Goal: Task Accomplishment & Management: Use online tool/utility

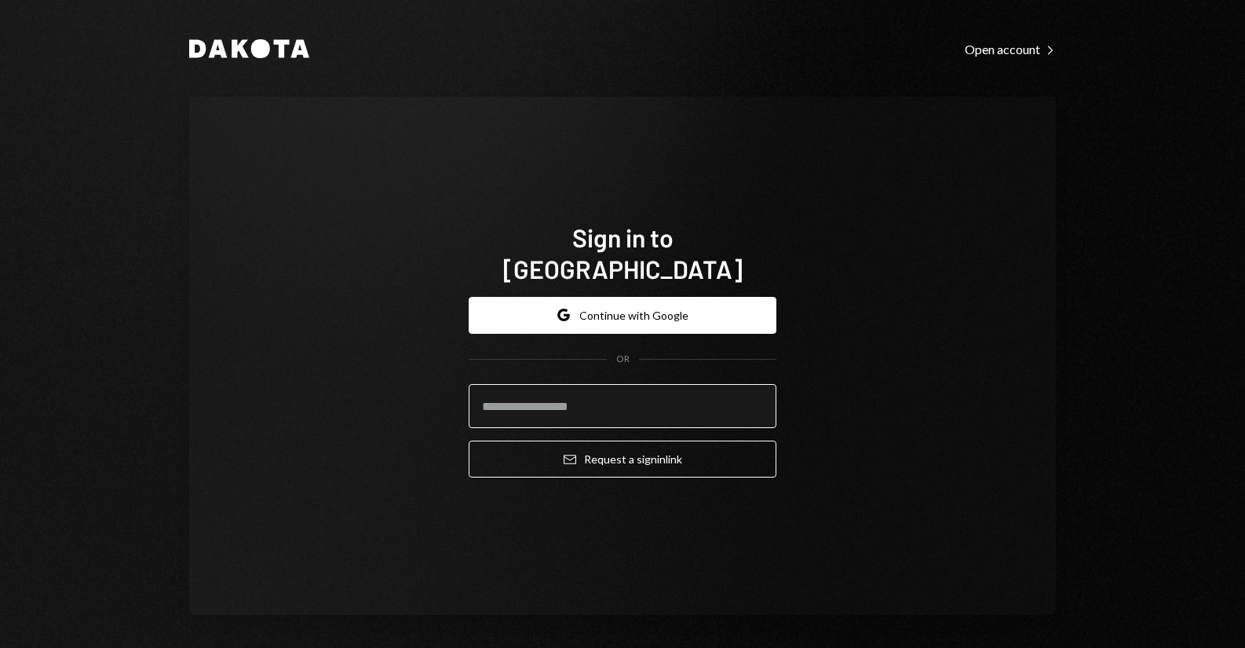
drag, startPoint x: 0, startPoint y: 0, endPoint x: 507, endPoint y: 401, distance: 646.7
click at [507, 401] on input "email" at bounding box center [623, 406] width 308 height 44
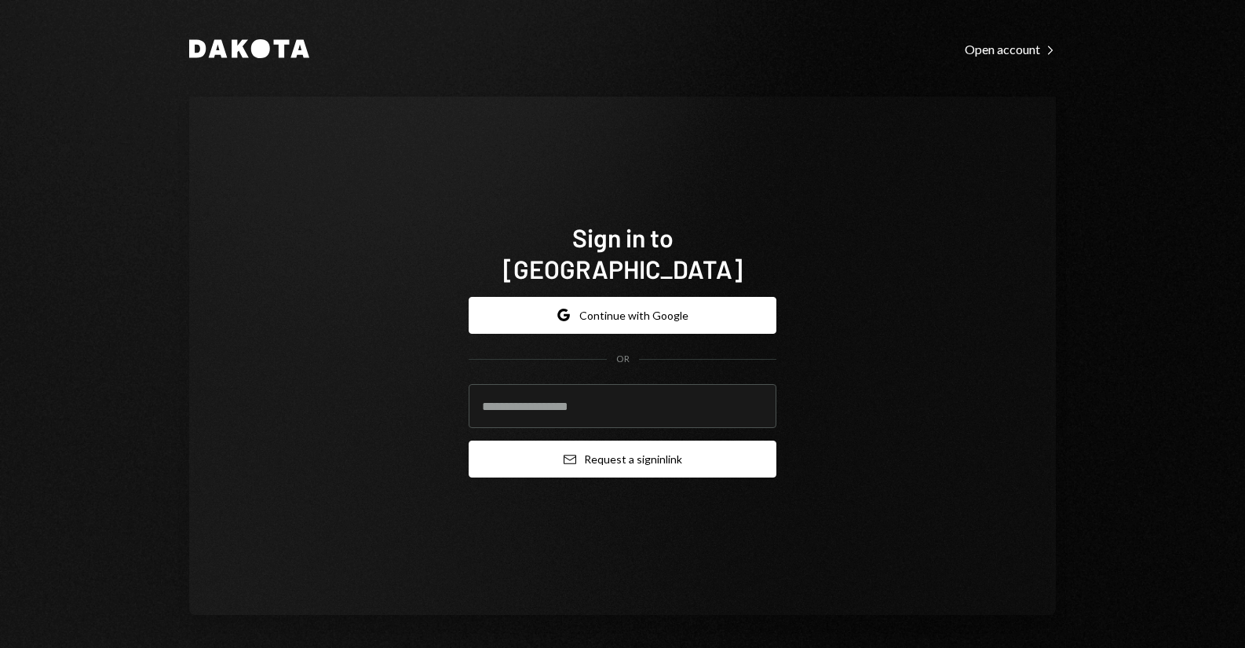
type input "**********"
click at [554, 448] on button "Email Request a sign in link" at bounding box center [623, 458] width 308 height 37
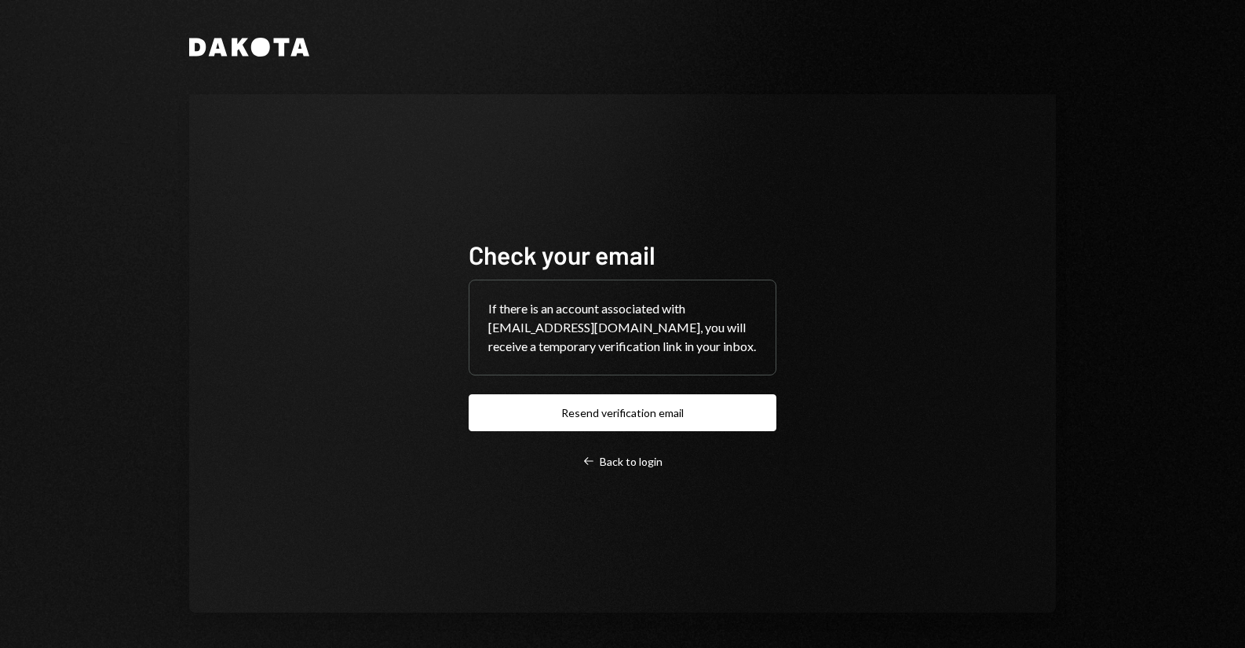
click at [177, 195] on div "Dakota Check your email If there is an account associated with [EMAIL_ADDRESS][…" at bounding box center [623, 325] width 942 height 650
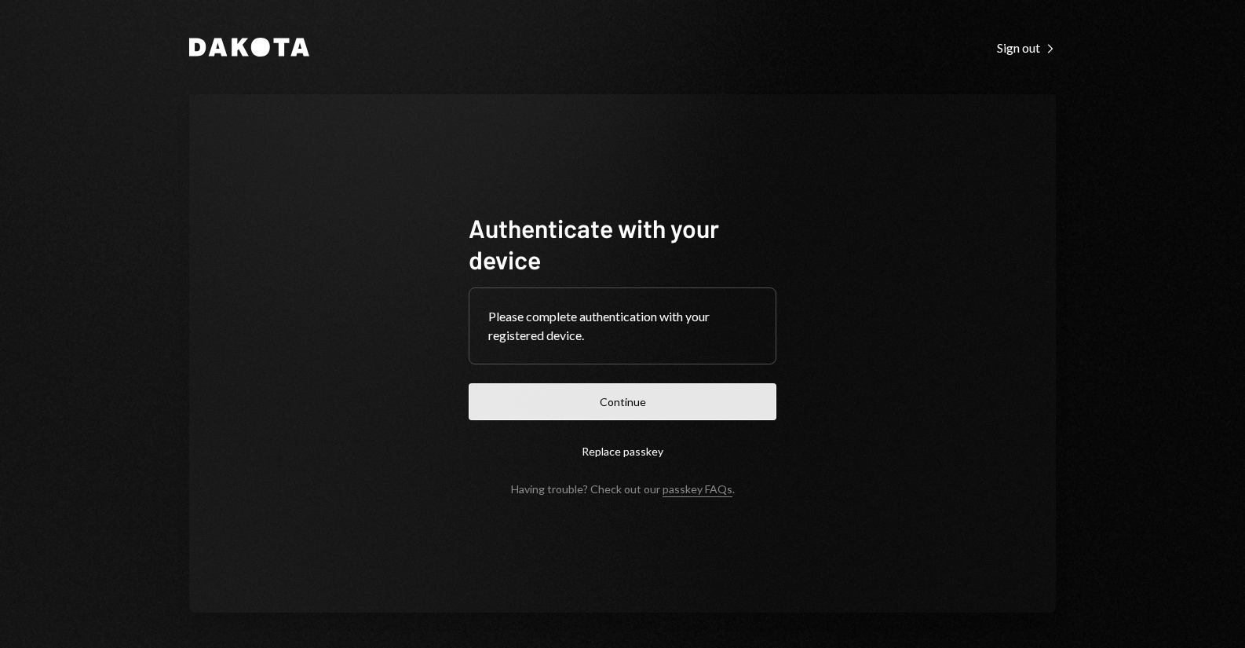
click at [557, 396] on button "Continue" at bounding box center [623, 401] width 308 height 37
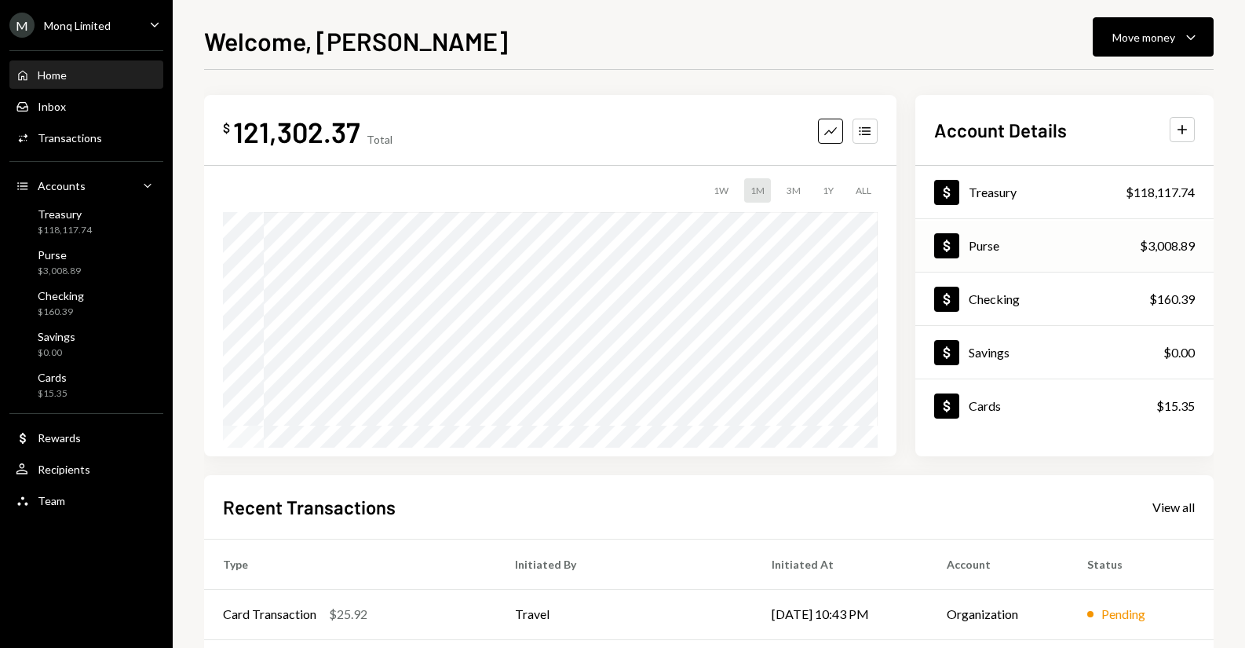
click at [991, 241] on div "Purse" at bounding box center [984, 245] width 31 height 15
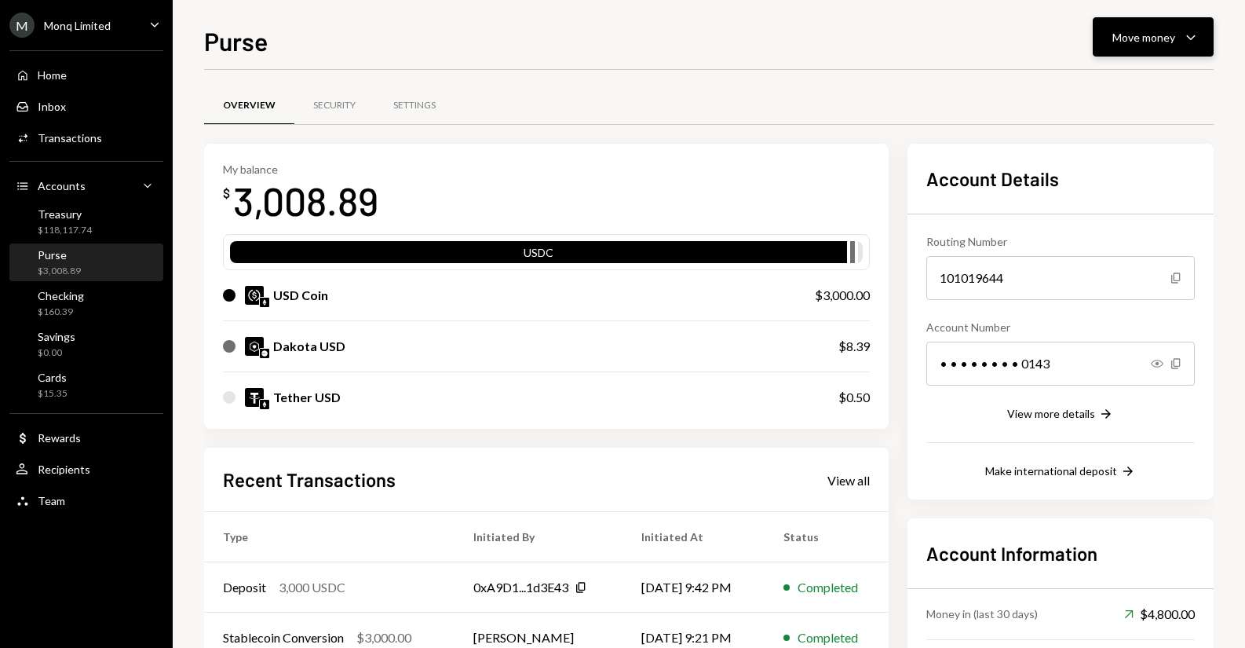
click at [1111, 47] on button "Move money Caret Down" at bounding box center [1153, 36] width 121 height 39
click at [1101, 81] on div "Send" at bounding box center [1141, 84] width 115 height 16
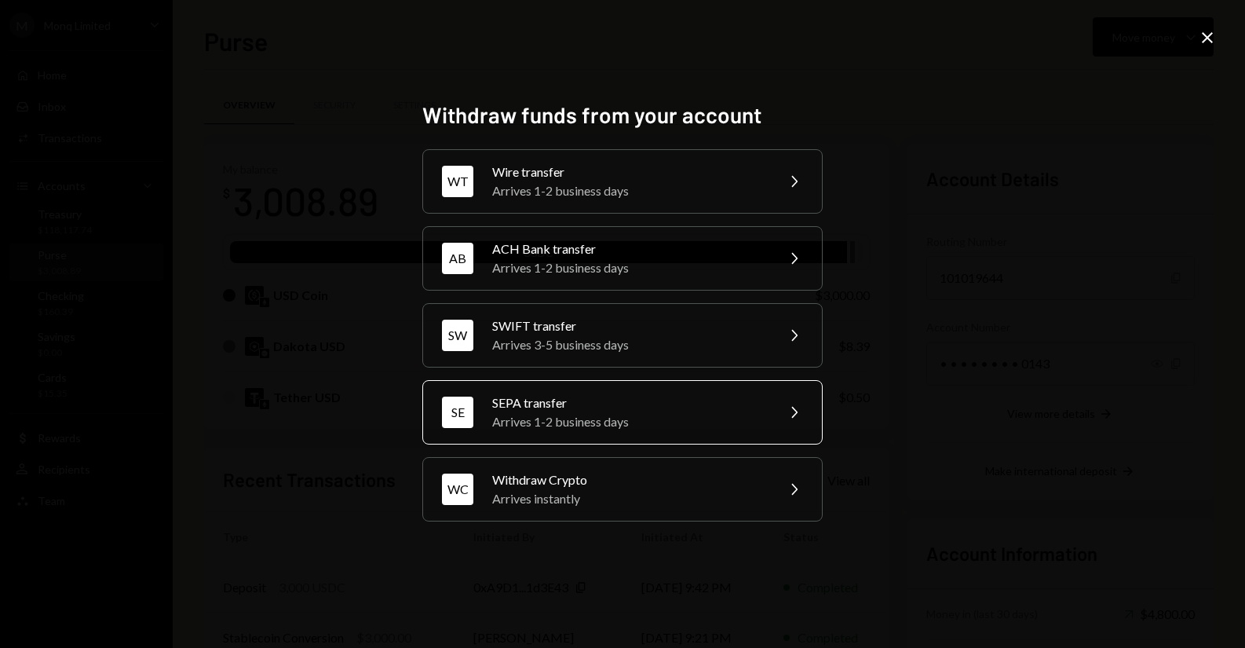
click at [577, 402] on div "SEPA transfer" at bounding box center [628, 402] width 273 height 19
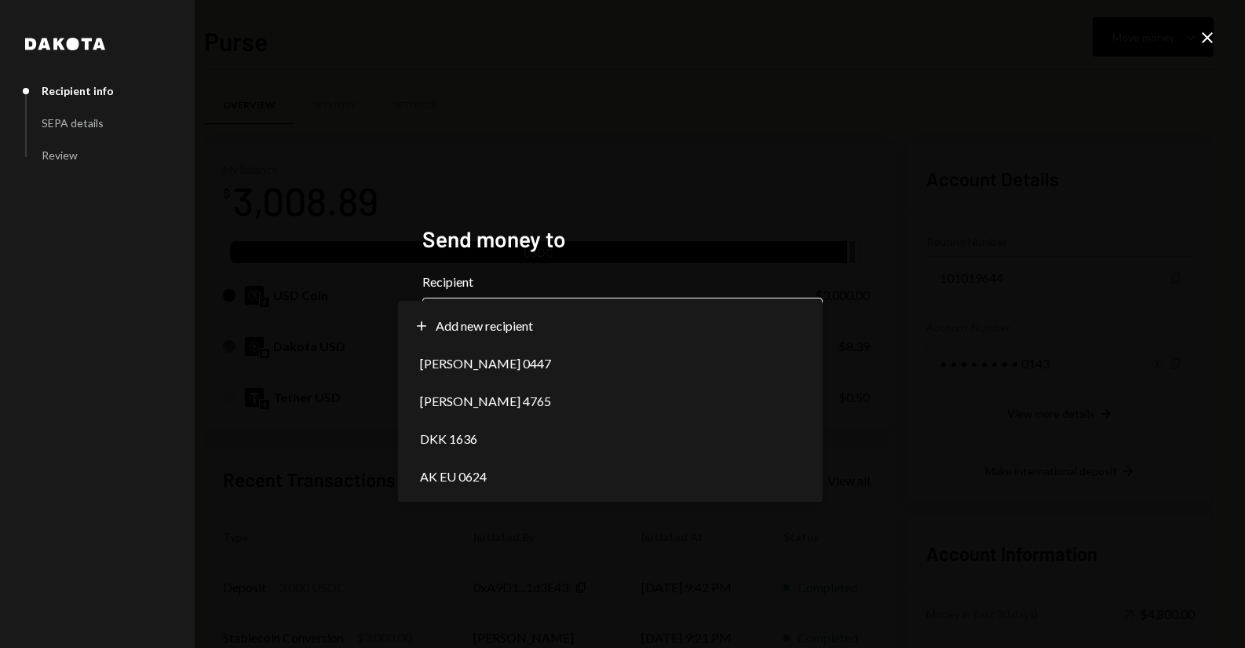
click at [614, 329] on body "M Monq Limited Caret Down Home Home Inbox Inbox Activities Transactions Account…" at bounding box center [622, 324] width 1245 height 648
select select "**********"
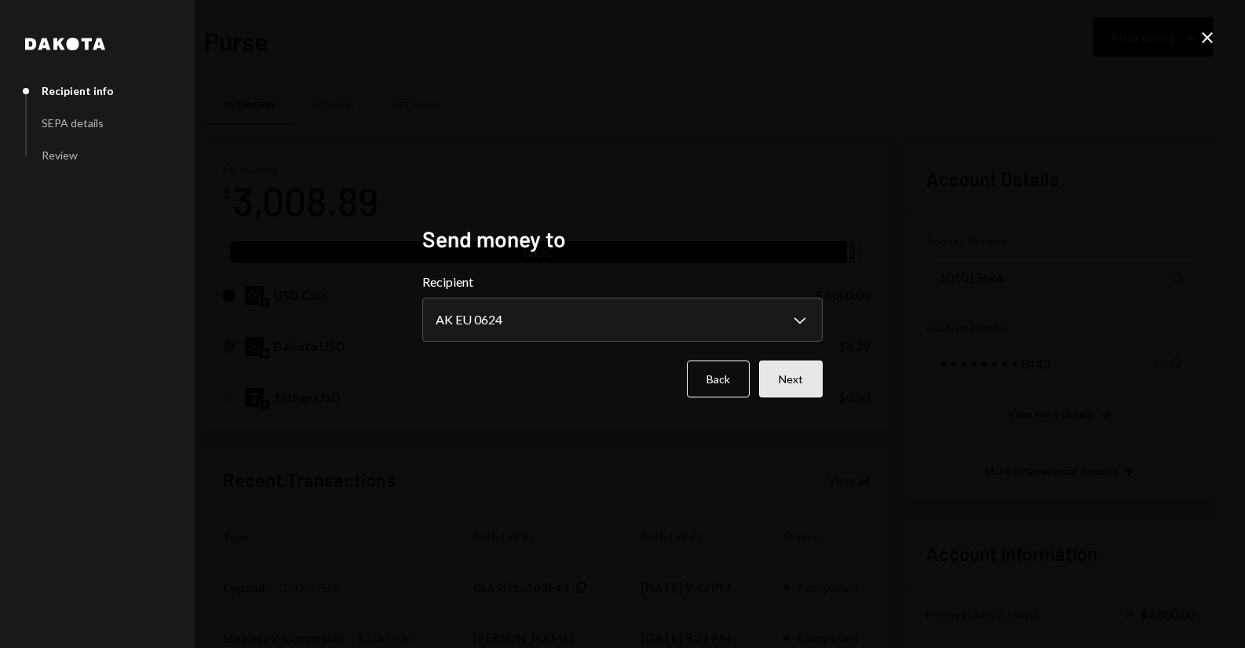
click at [768, 382] on button "Next" at bounding box center [791, 378] width 64 height 37
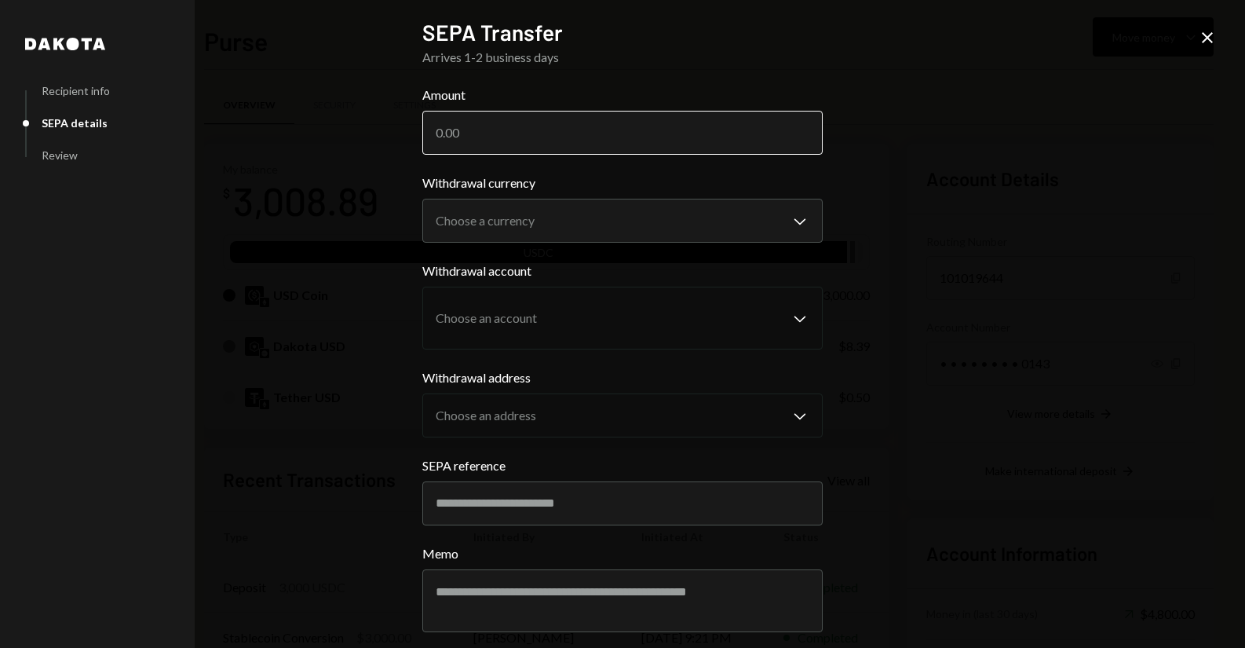
click at [557, 136] on input "Amount" at bounding box center [622, 133] width 400 height 44
type input "3000.00"
click at [536, 220] on body "M Monq Limited Caret Down Home Home Inbox Inbox Activities Transactions Account…" at bounding box center [622, 324] width 1245 height 648
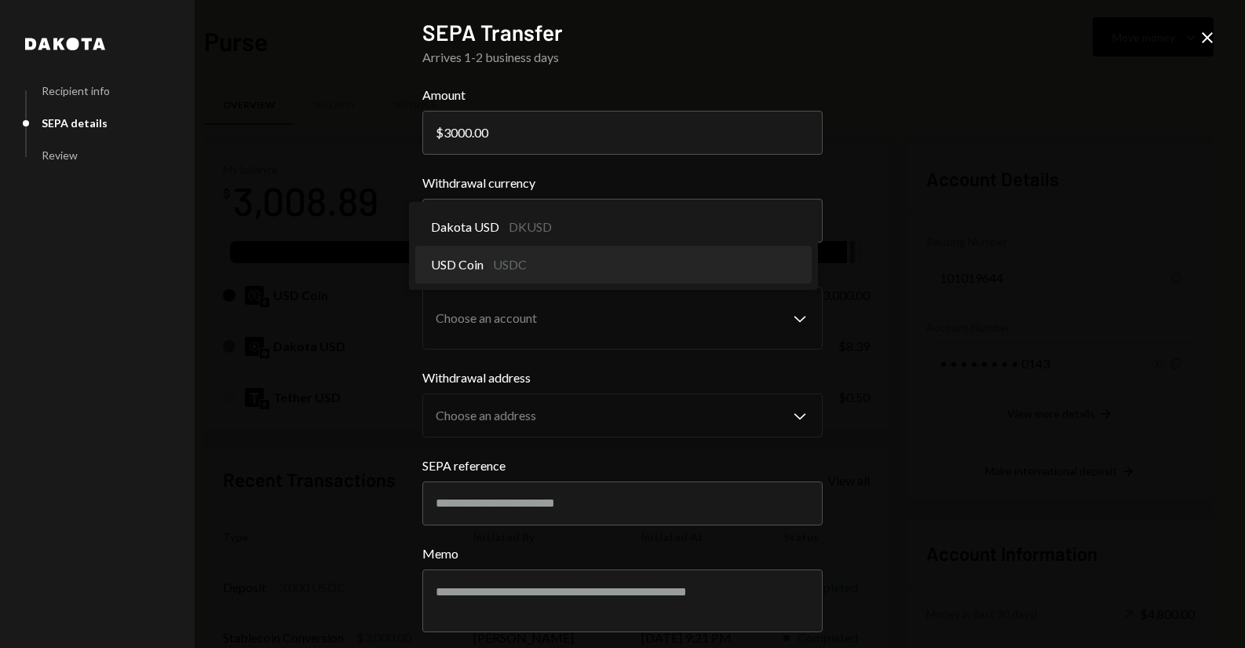
select select "****"
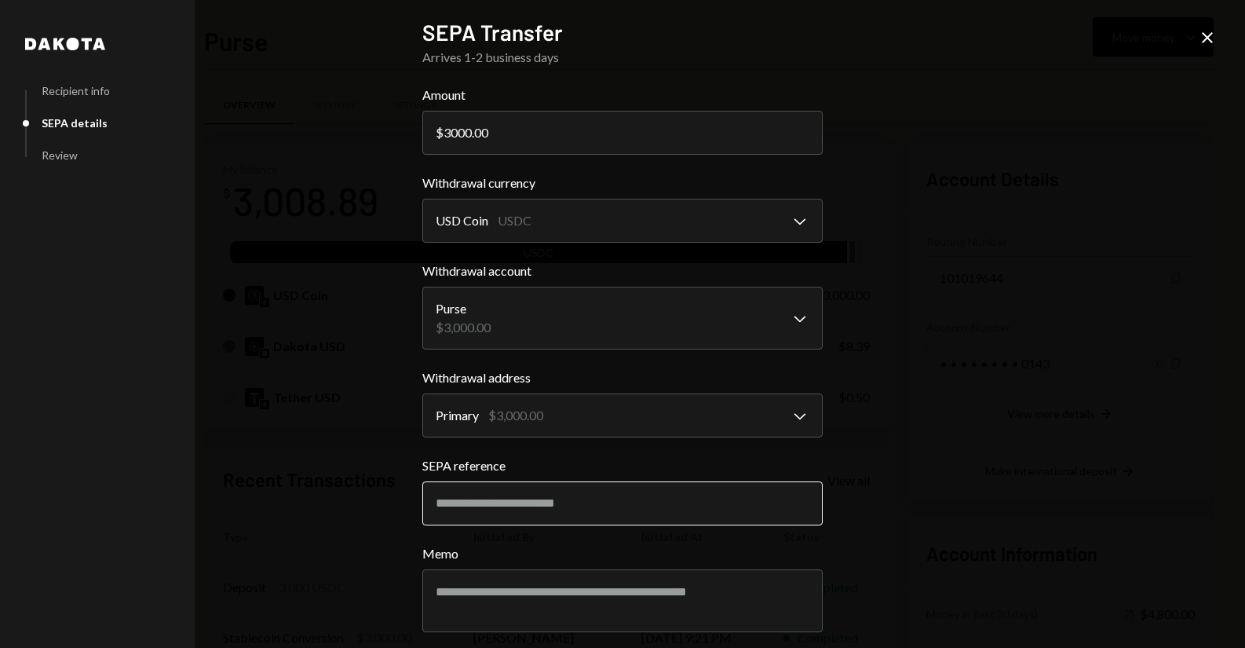
click at [517, 492] on input "SEPA reference" at bounding box center [622, 503] width 400 height 44
type input "****"
click at [466, 603] on textarea "Memo" at bounding box center [622, 600] width 400 height 63
type textarea "*"
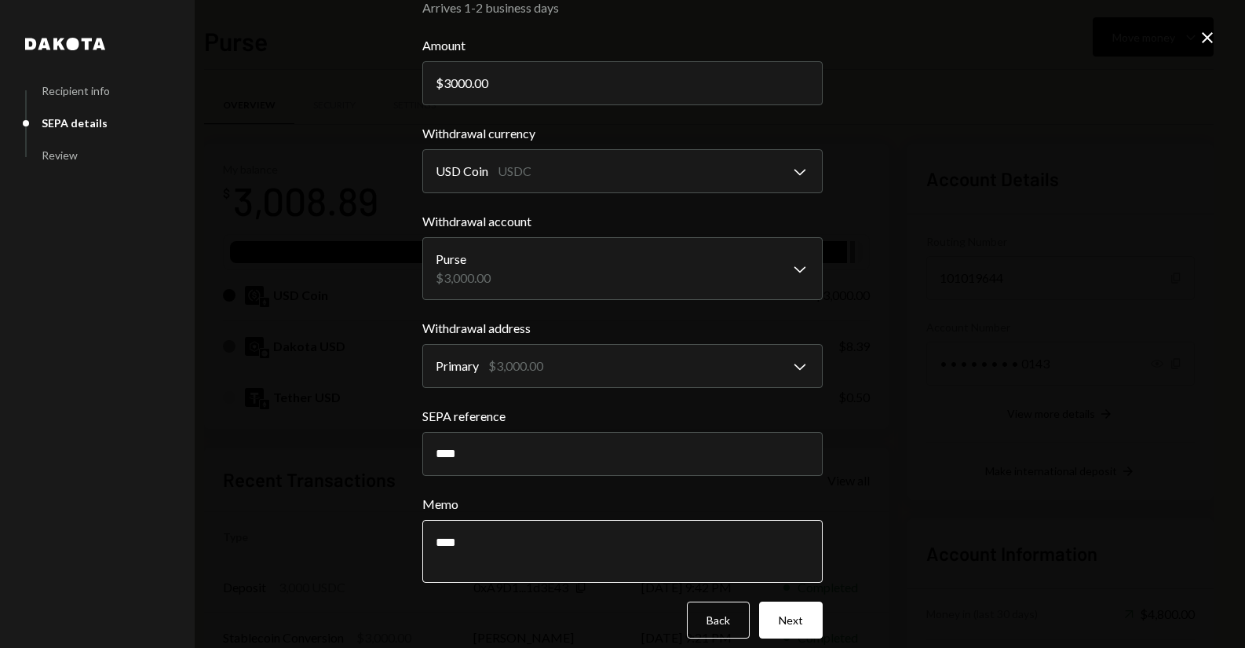
scroll to position [64, 0]
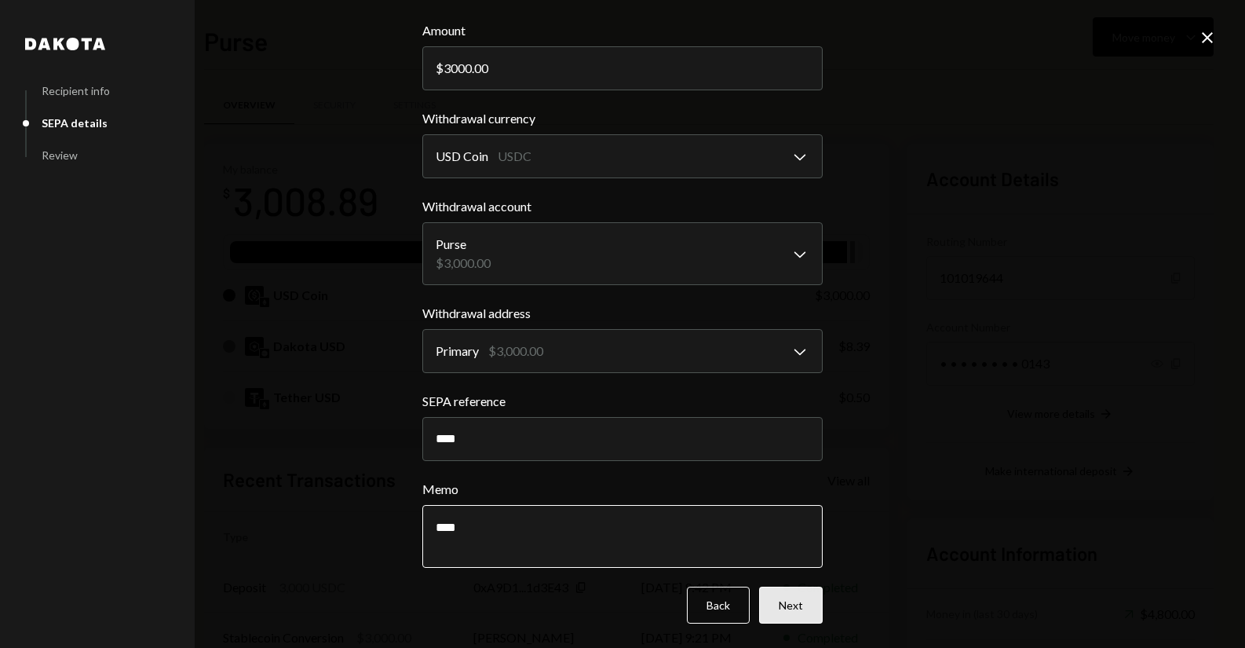
type textarea "****"
click at [775, 603] on button "Next" at bounding box center [791, 605] width 64 height 37
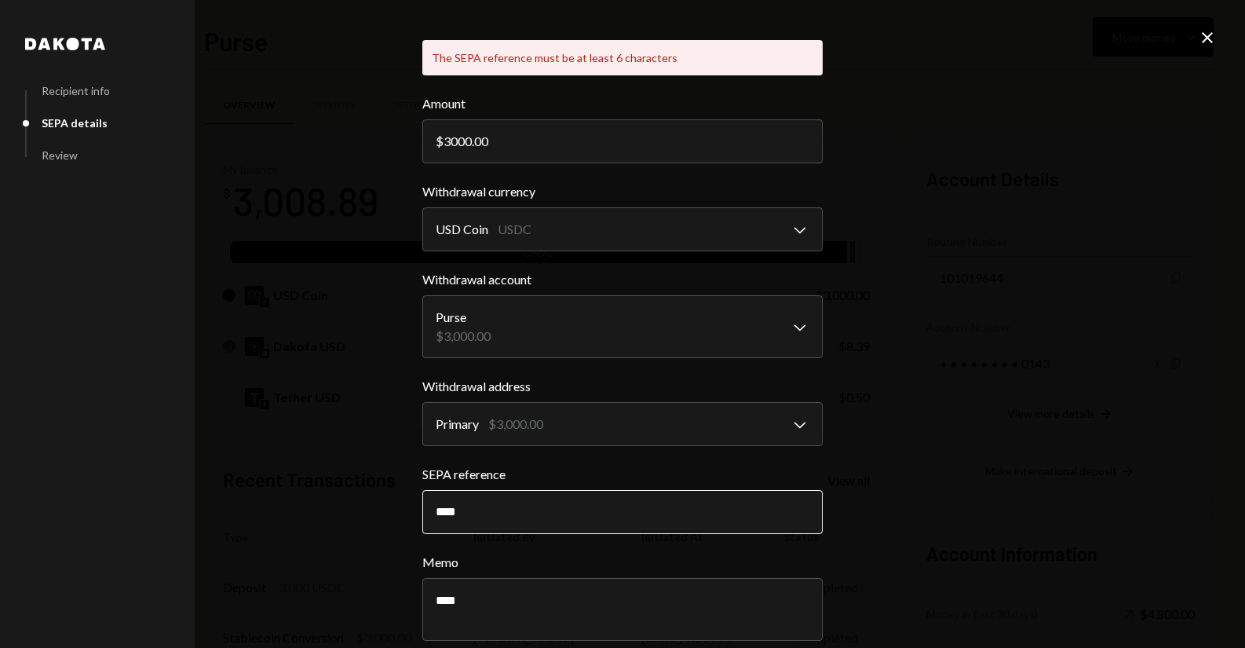
click at [498, 506] on input "****" at bounding box center [622, 512] width 400 height 44
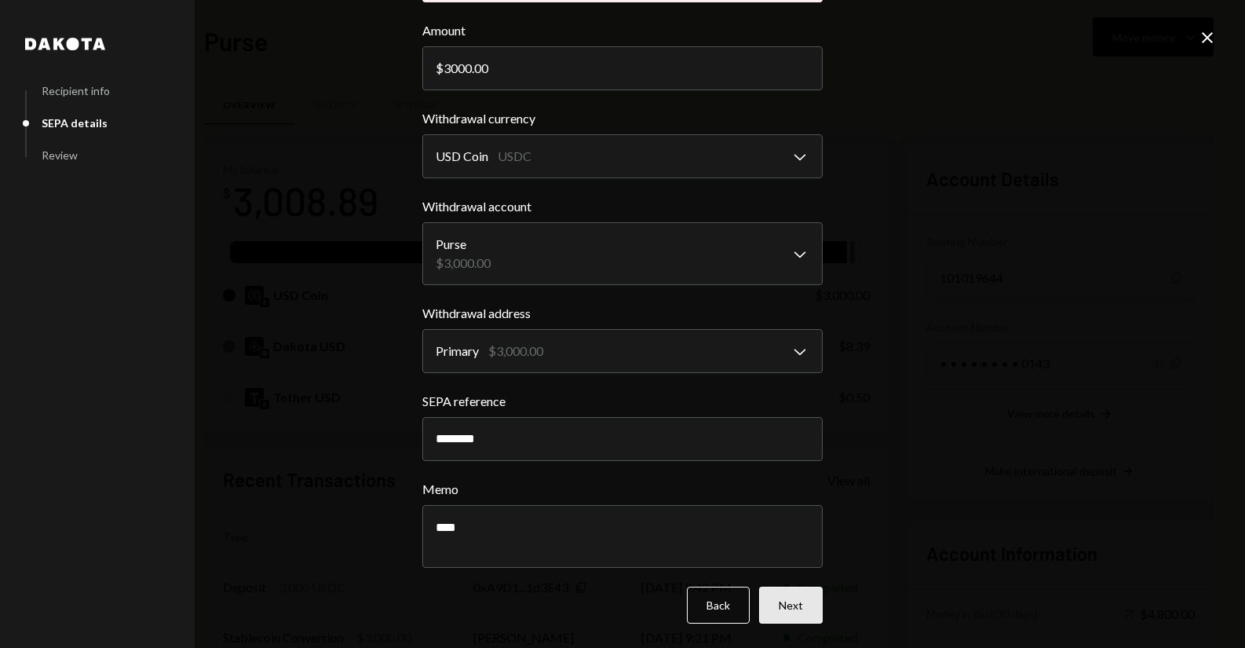
type input "********"
click at [769, 587] on button "Next" at bounding box center [791, 605] width 64 height 37
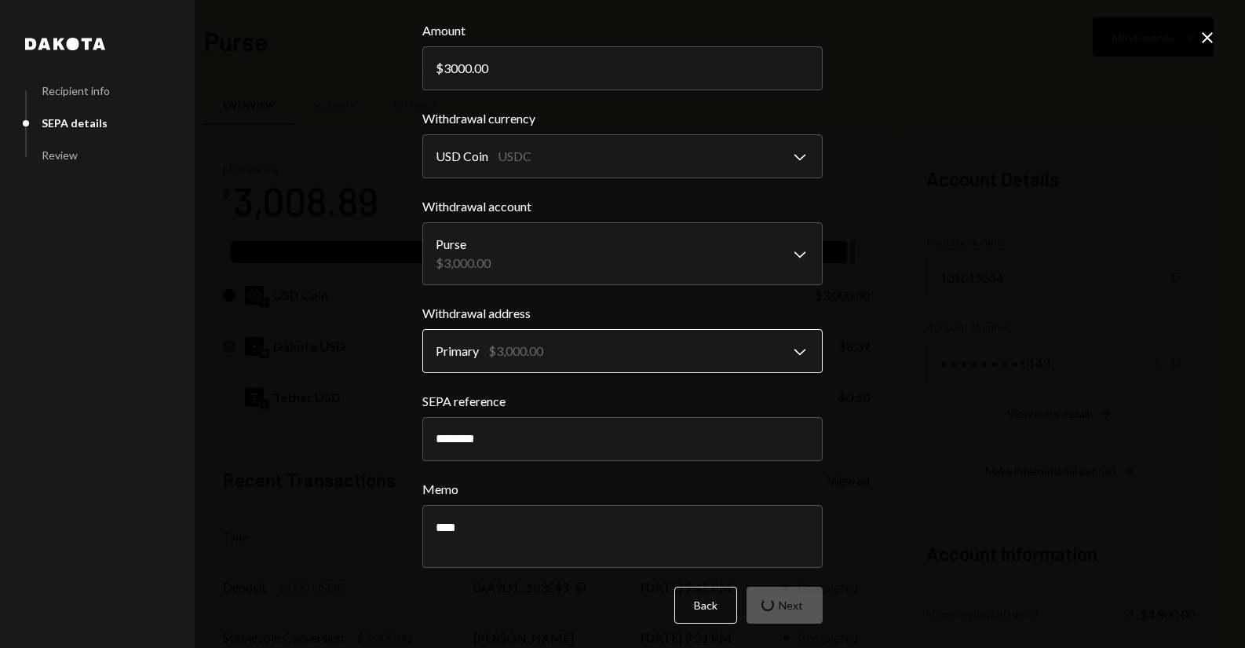
scroll to position [0, 0]
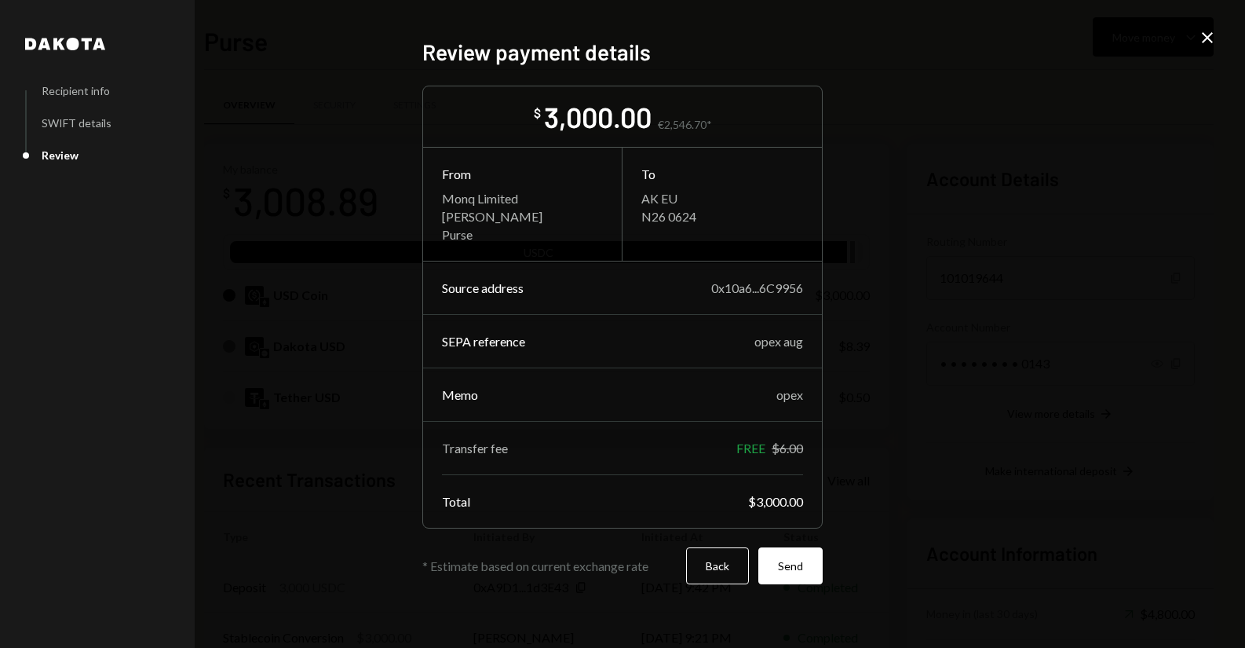
click at [785, 536] on form "$ 3,000.00 €2,546.70* From Monq Limited Drew Katz Purse To AK EU N26 0624 Sourc…" at bounding box center [622, 335] width 400 height 499
click at [786, 558] on button "Send" at bounding box center [791, 565] width 64 height 37
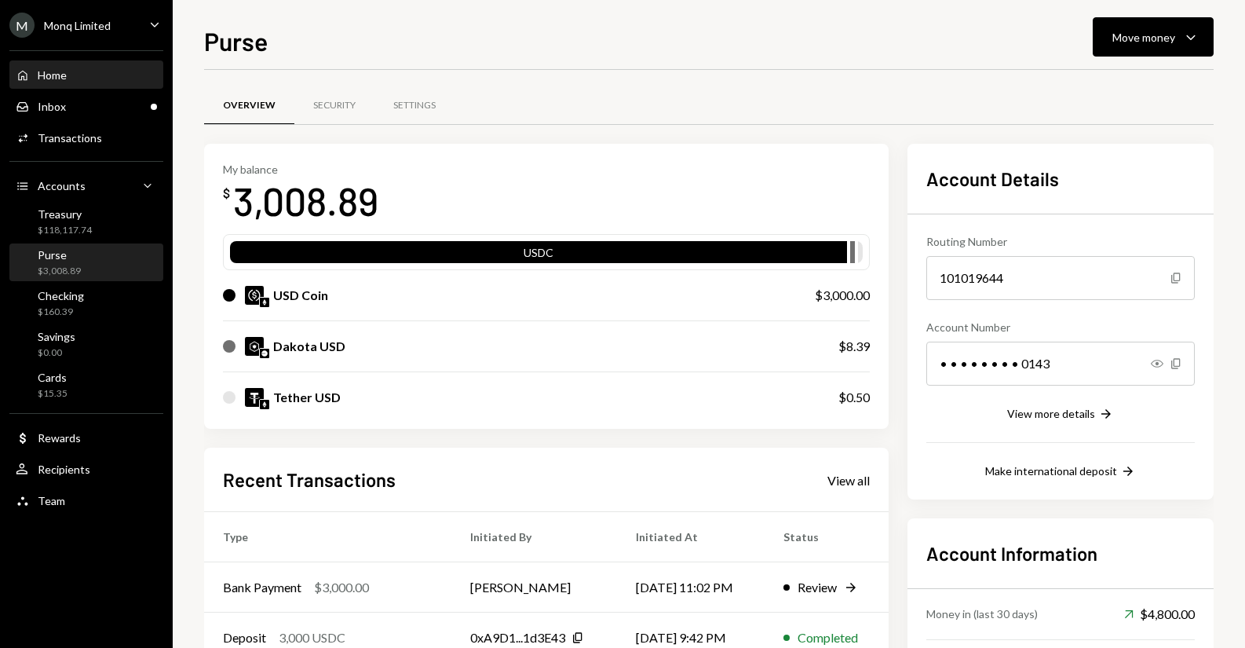
click at [92, 75] on div "Home Home" at bounding box center [86, 75] width 141 height 14
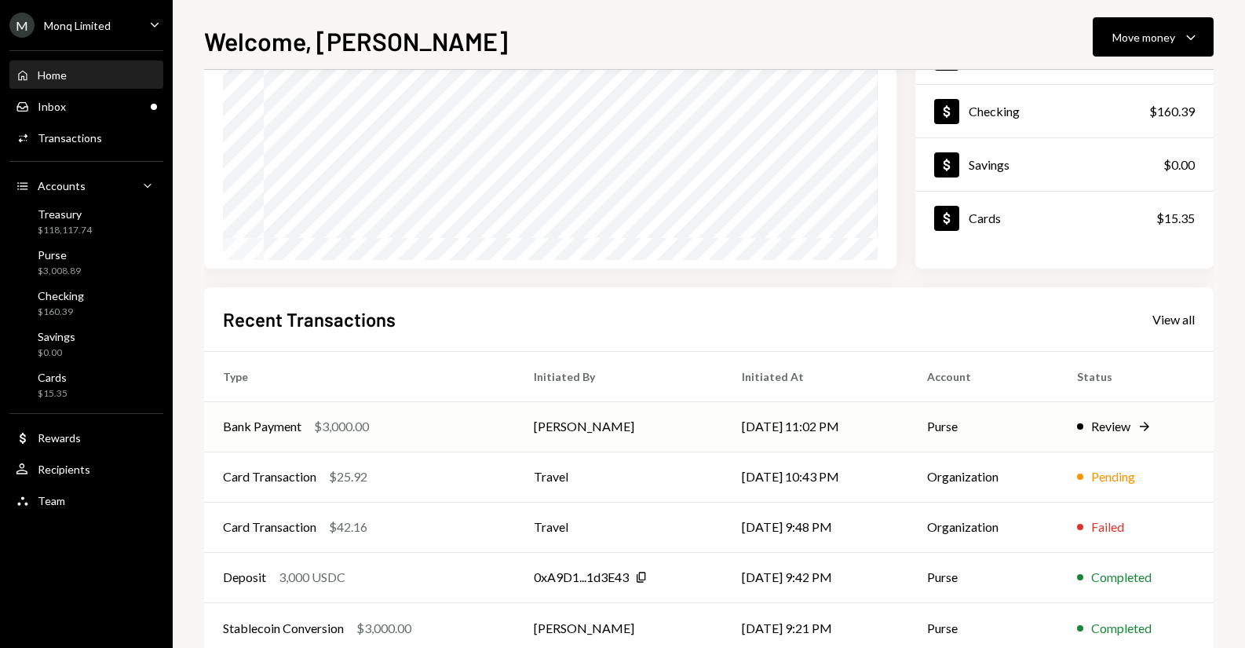
scroll to position [224, 0]
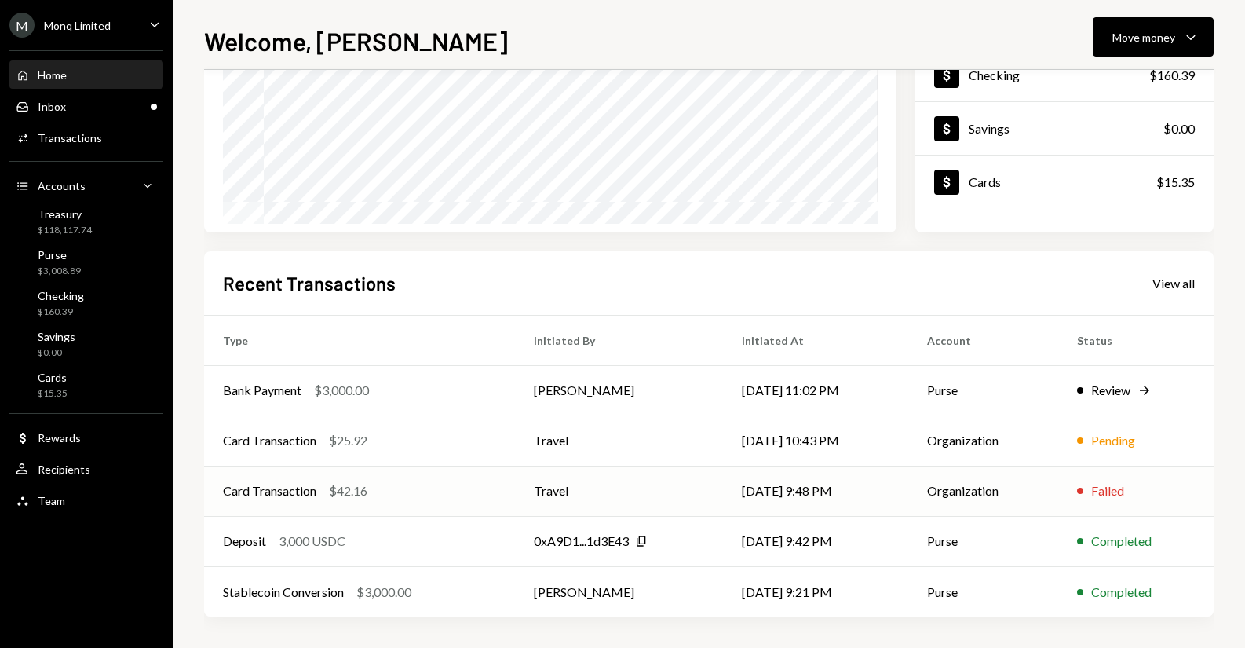
click at [579, 502] on td "Travel" at bounding box center [619, 491] width 208 height 50
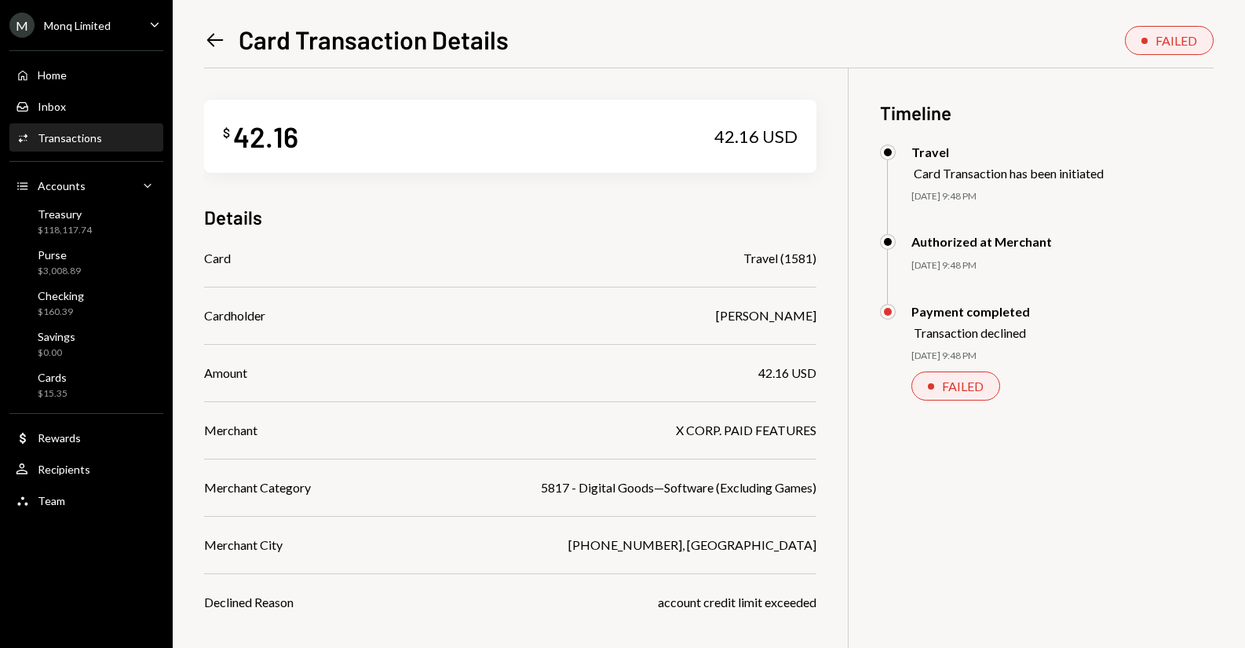
click at [214, 48] on icon "Left Arrow" at bounding box center [215, 40] width 22 height 22
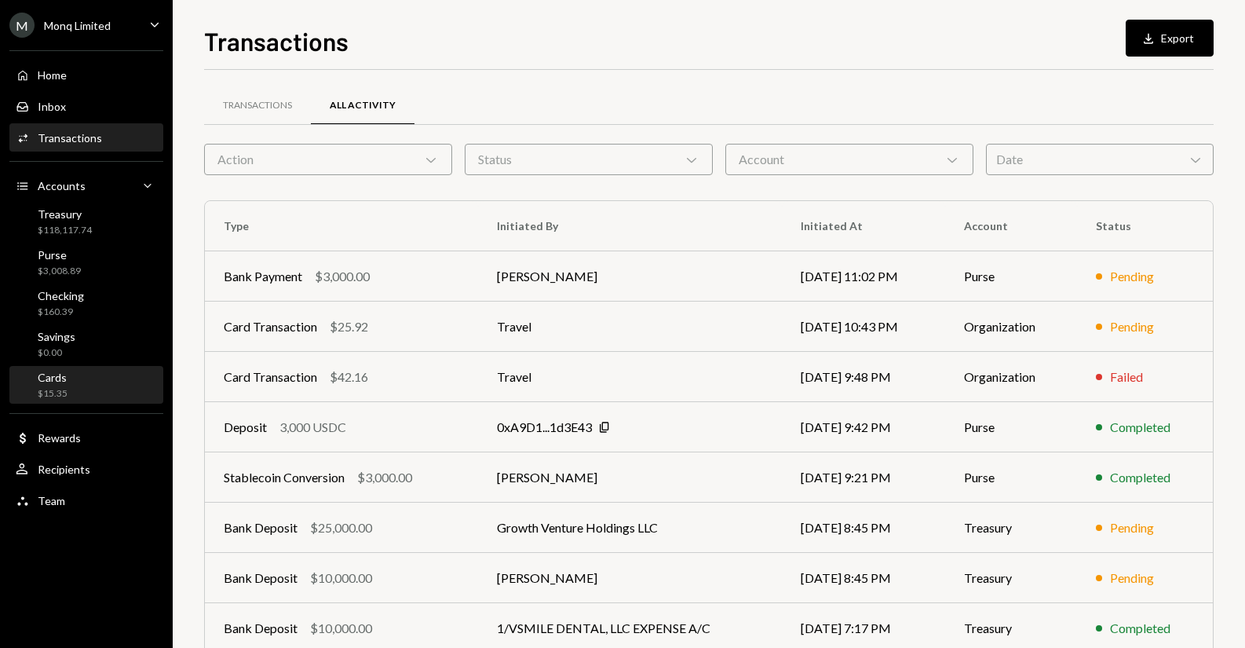
click at [96, 372] on div "Cards $15.35" at bounding box center [86, 386] width 141 height 30
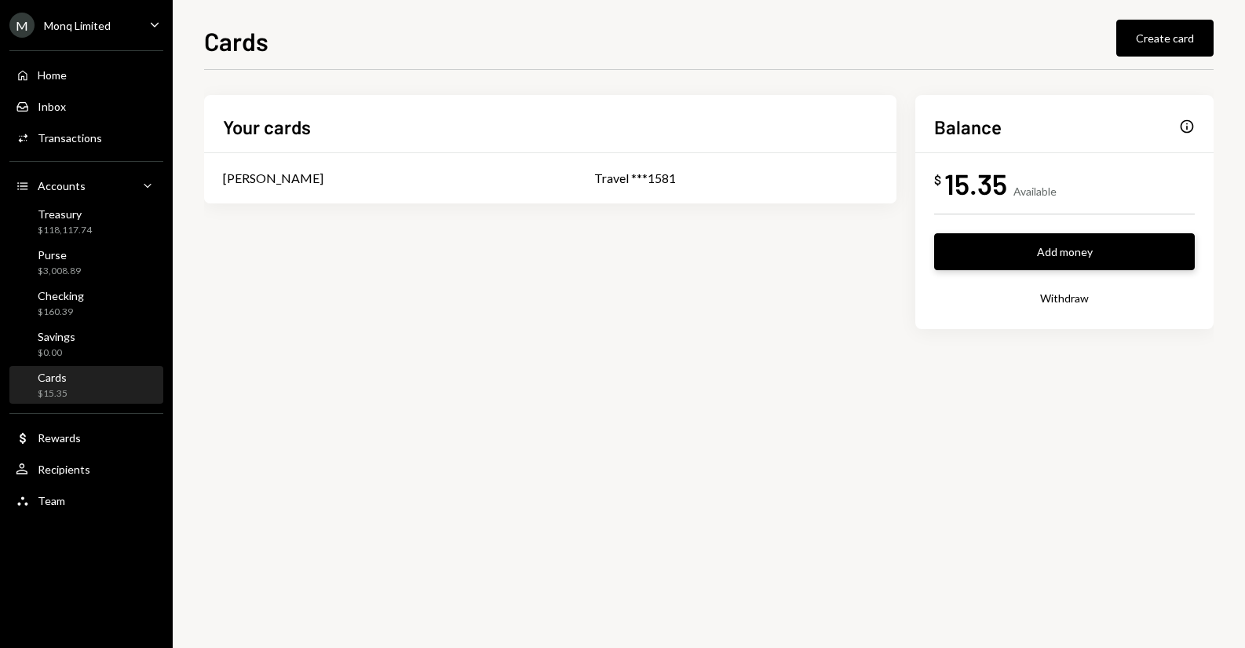
click at [1081, 241] on button "Add money" at bounding box center [1064, 251] width 261 height 37
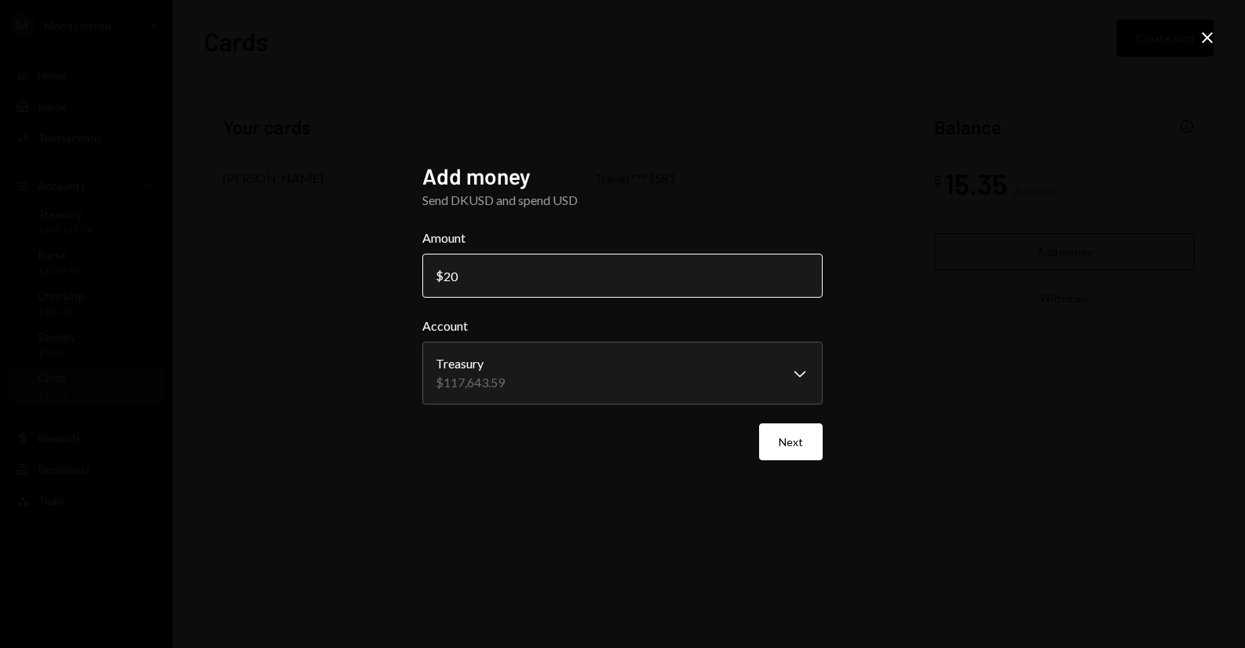
type input "2"
type input "300"
click at [778, 432] on button "Next" at bounding box center [791, 441] width 64 height 37
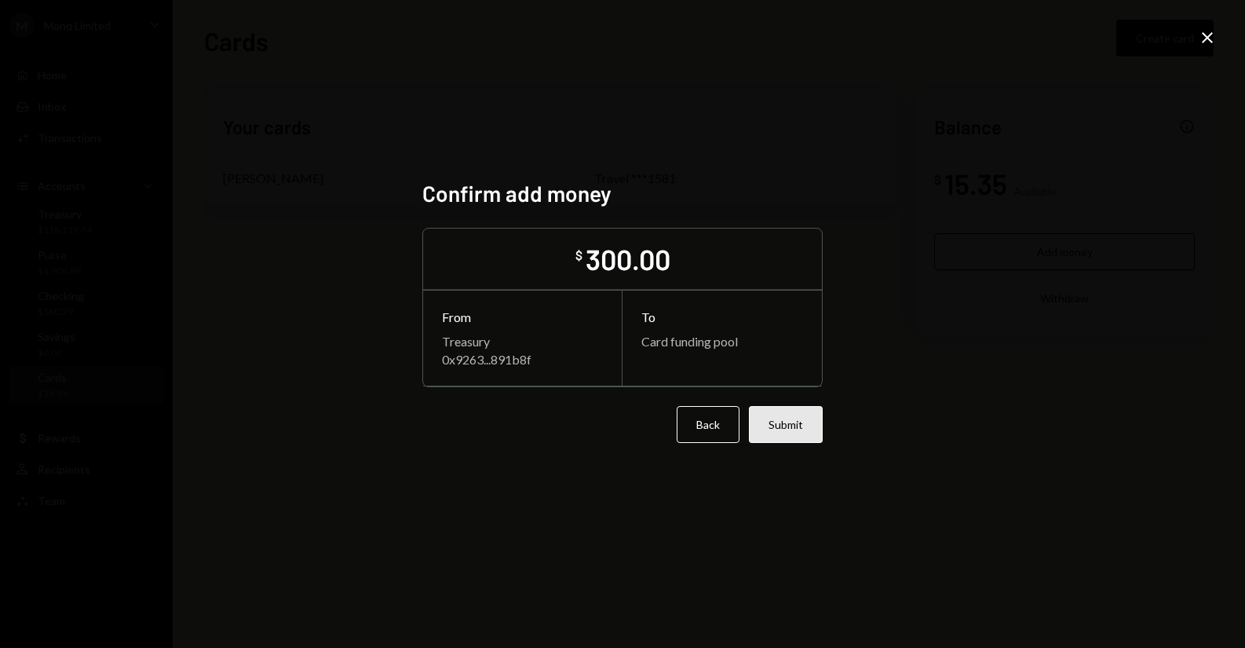
click at [787, 419] on button "Submit" at bounding box center [786, 424] width 74 height 37
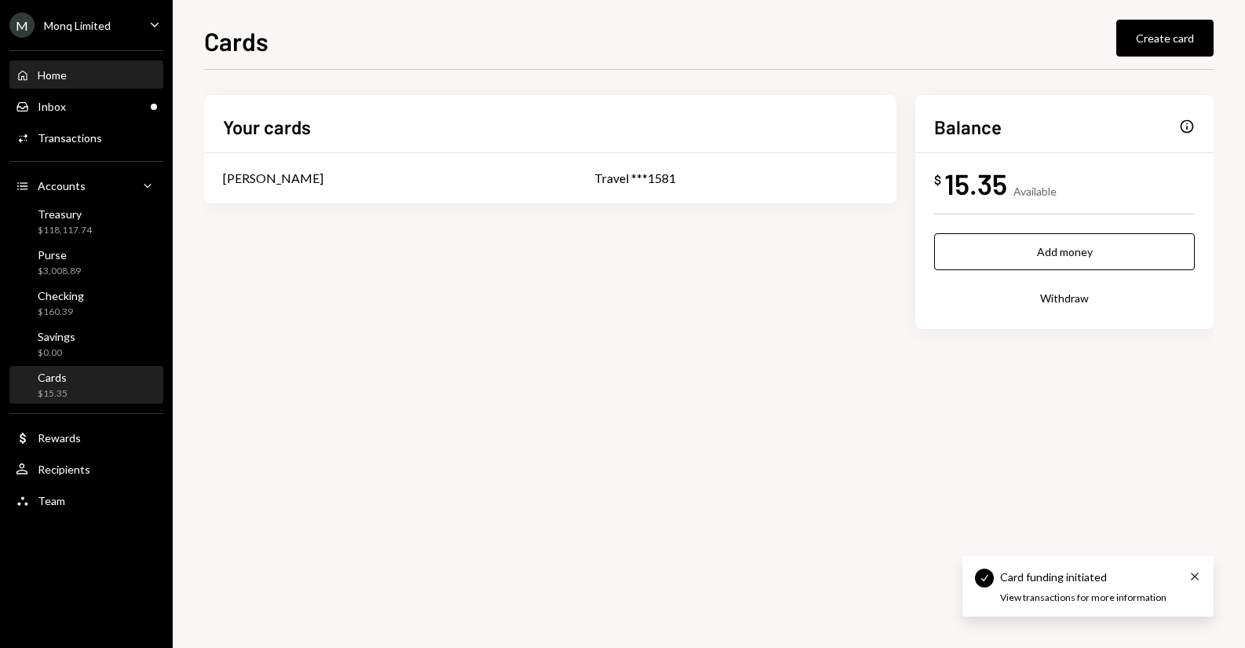
click at [86, 75] on div "Home Home" at bounding box center [86, 75] width 141 height 14
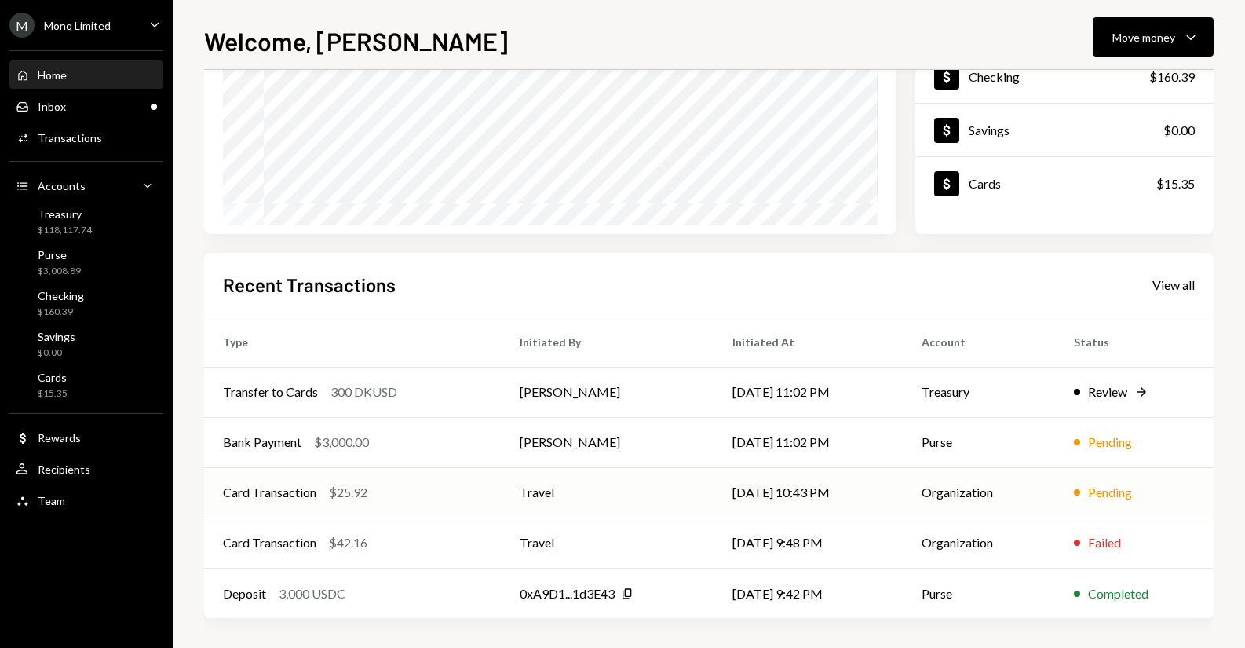
scroll to position [224, 0]
click at [849, 446] on td "09/05/25 11:02 PM" at bounding box center [808, 440] width 189 height 50
